Goal: Obtain resource: Obtain resource

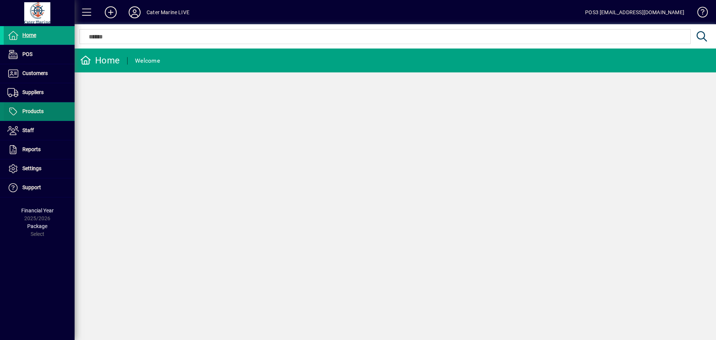
drag, startPoint x: 38, startPoint y: 111, endPoint x: 70, endPoint y: 119, distance: 32.7
click at [38, 111] on span "Products" at bounding box center [32, 111] width 21 height 6
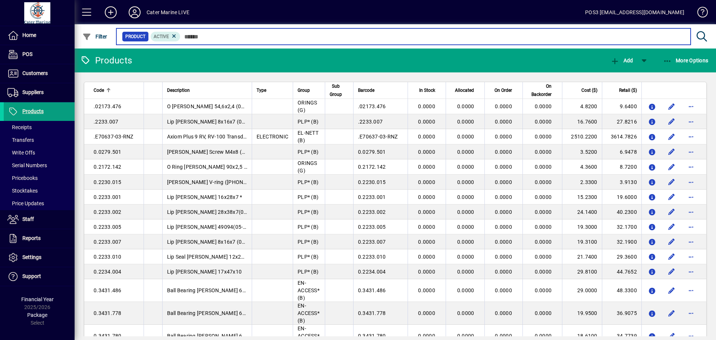
click at [283, 37] on input "text" at bounding box center [432, 36] width 504 height 10
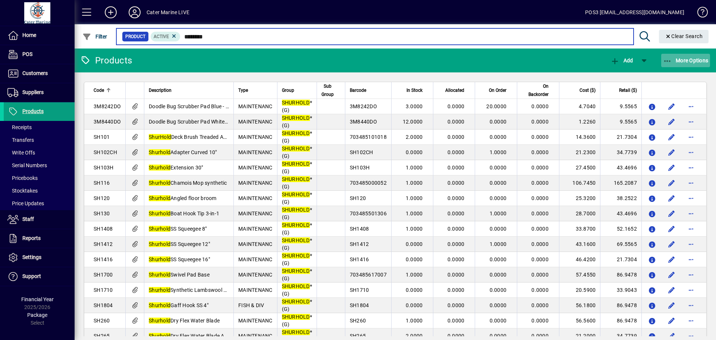
type input "********"
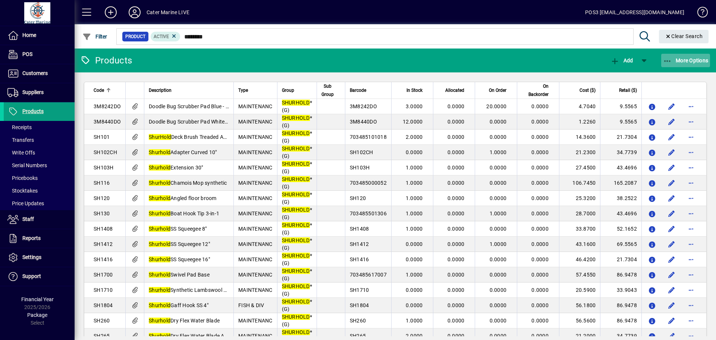
click at [665, 61] on icon "button" at bounding box center [667, 60] width 9 height 7
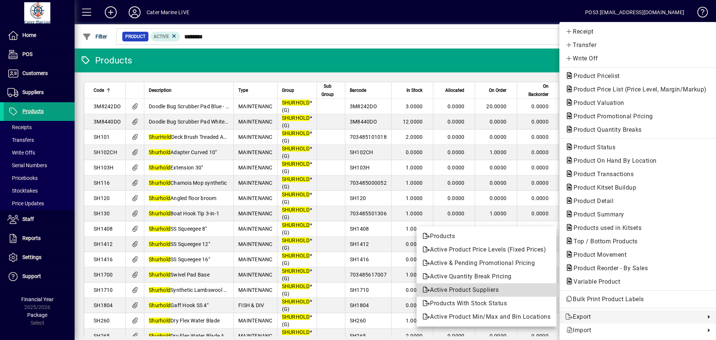
click at [472, 289] on span "Active Product Suppliers" at bounding box center [486, 289] width 128 height 9
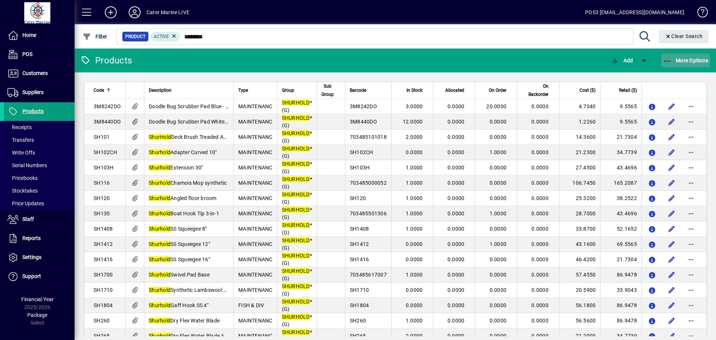
click at [670, 59] on icon "button" at bounding box center [667, 60] width 9 height 7
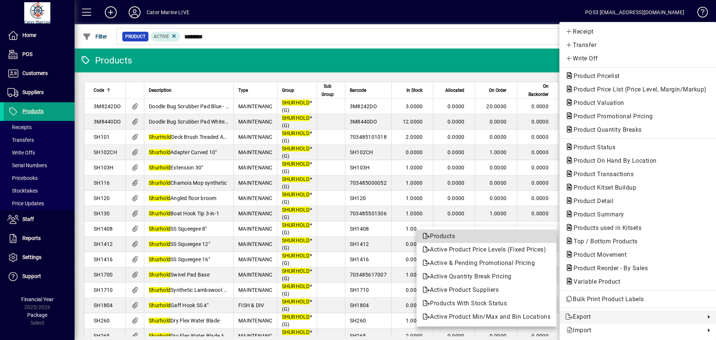
click at [443, 236] on span "Products" at bounding box center [486, 236] width 128 height 9
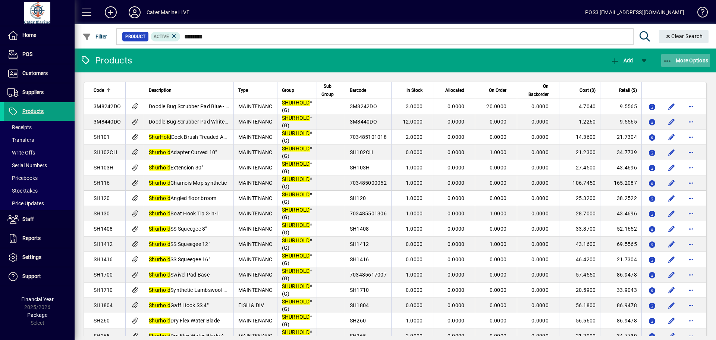
click at [670, 57] on icon "button" at bounding box center [667, 60] width 9 height 7
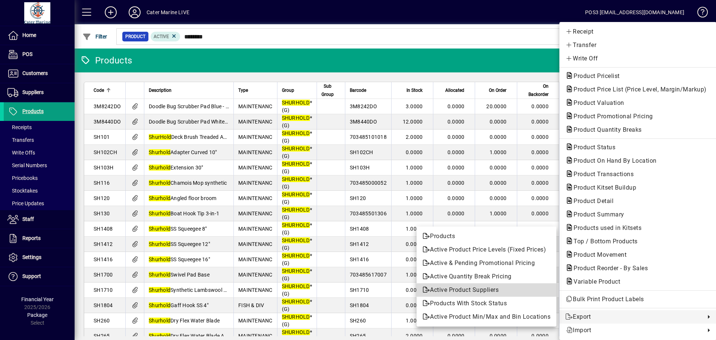
click at [486, 292] on span "Active Product Suppliers" at bounding box center [486, 289] width 128 height 9
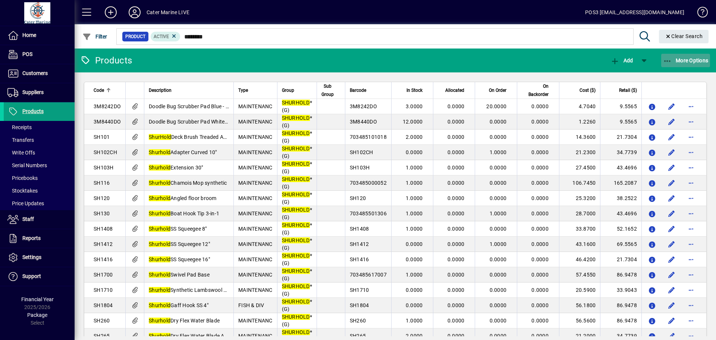
click at [670, 60] on icon "button" at bounding box center [667, 60] width 9 height 7
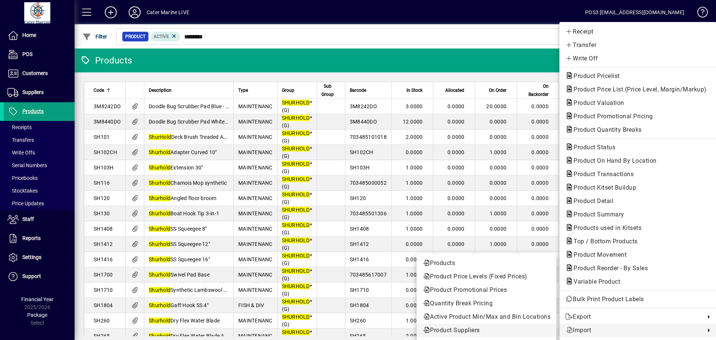
click at [461, 331] on span "Product Suppliers" at bounding box center [486, 329] width 128 height 9
